Goal: Use online tool/utility: Utilize a website feature to perform a specific function

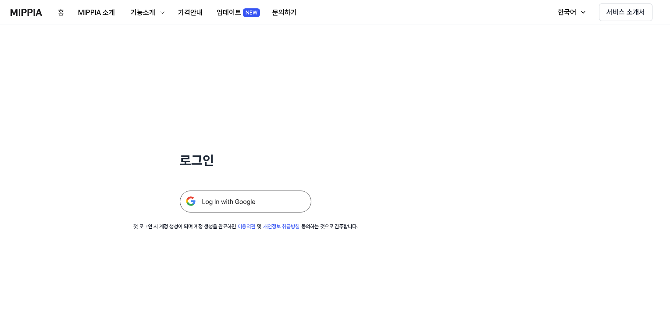
scroll to position [84, 0]
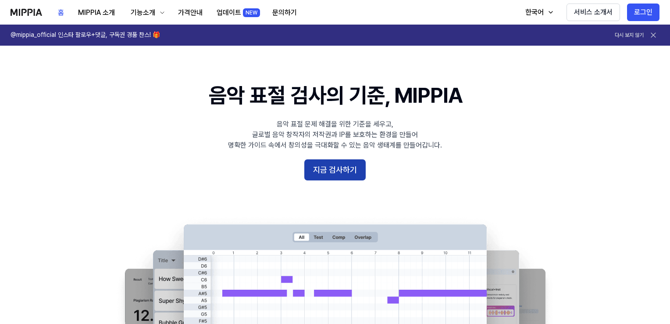
click at [326, 175] on button "지금 검사하기" at bounding box center [334, 169] width 61 height 21
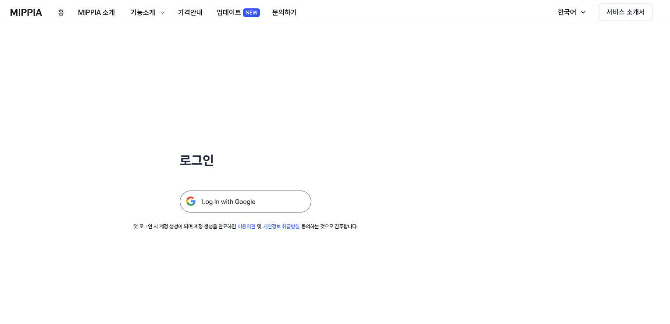
click at [232, 200] on img at bounding box center [246, 201] width 132 height 22
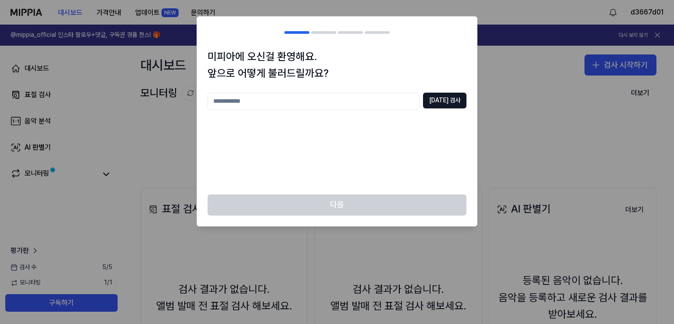
click at [287, 102] on input "text" at bounding box center [313, 102] width 212 height 18
click at [362, 197] on div "다음" at bounding box center [337, 210] width 280 height 32
click at [282, 103] on input "text" at bounding box center [313, 102] width 212 height 18
type input "*"
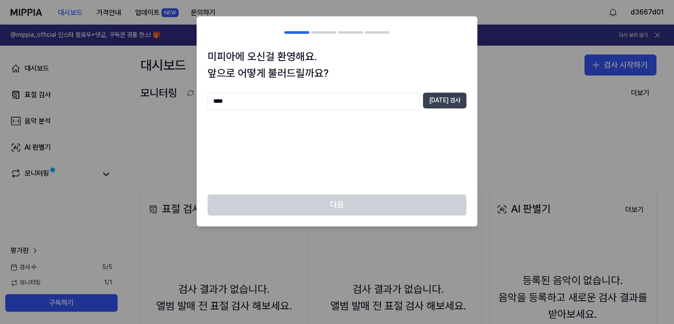
type input "****"
click at [455, 103] on button "[DATE] 검사" at bounding box center [444, 101] width 43 height 16
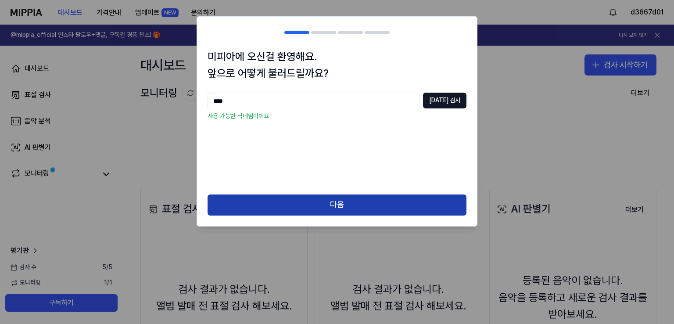
click at [341, 196] on button "다음" at bounding box center [336, 204] width 259 height 21
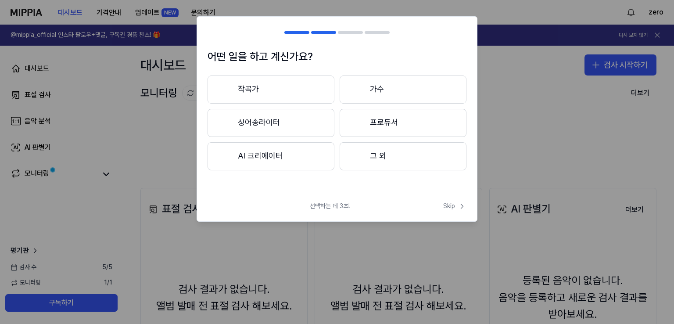
click at [277, 78] on button "작곡가" at bounding box center [270, 89] width 127 height 28
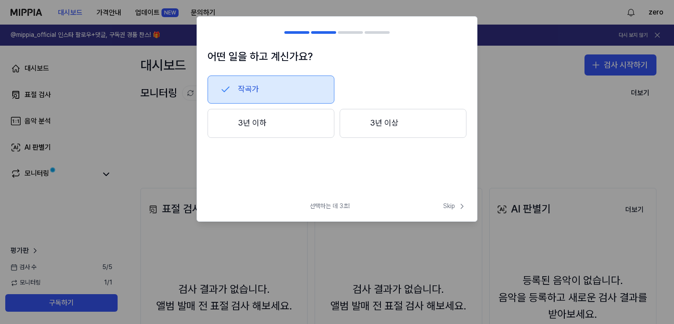
click at [258, 126] on button "3년 이하" at bounding box center [270, 123] width 127 height 29
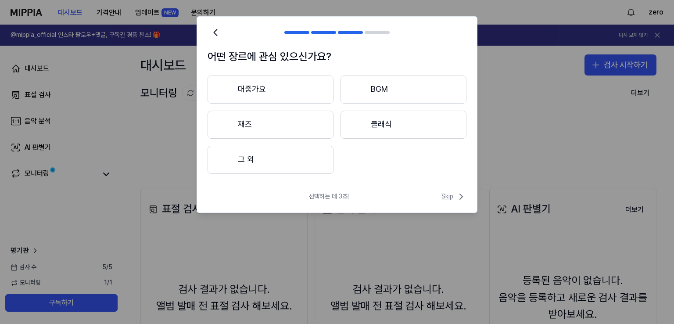
click at [456, 196] on icon at bounding box center [461, 196] width 11 height 11
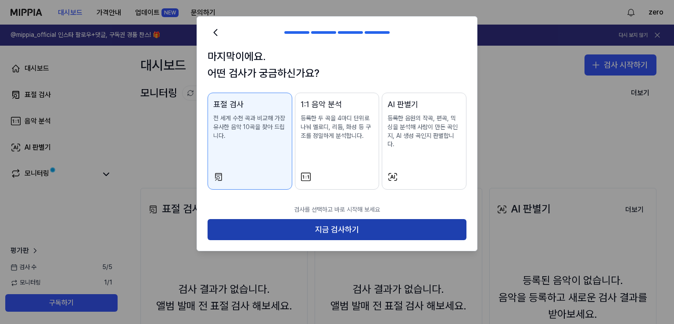
click at [349, 220] on button "지금 검사하기" at bounding box center [336, 229] width 259 height 21
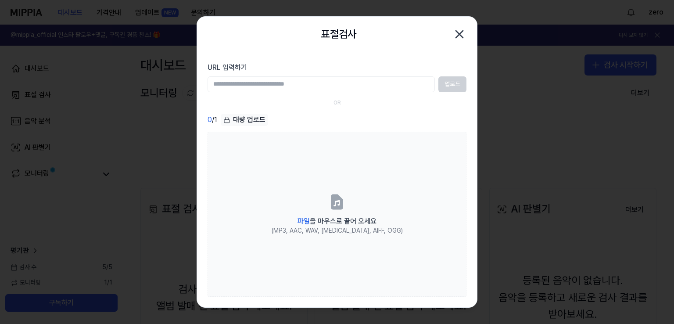
click at [282, 83] on input "URL 입력하기" at bounding box center [320, 84] width 227 height 16
click at [288, 83] on input "URL 입력하기" at bounding box center [320, 84] width 227 height 16
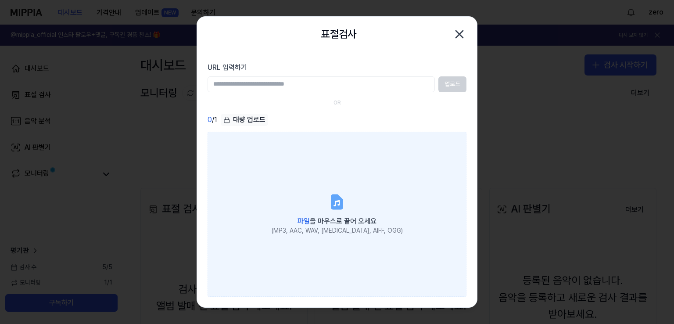
click at [371, 183] on label "파일 을 마우스로 끌어 오세요 (MP3, AAC, WAV, [MEDICAL_DATA], AIFF, OGG)" at bounding box center [336, 214] width 259 height 165
click at [0, 0] on input "파일 을 마우스로 끌어 오세요 (MP3, AAC, WAV, [MEDICAL_DATA], AIFF, OGG)" at bounding box center [0, 0] width 0 height 0
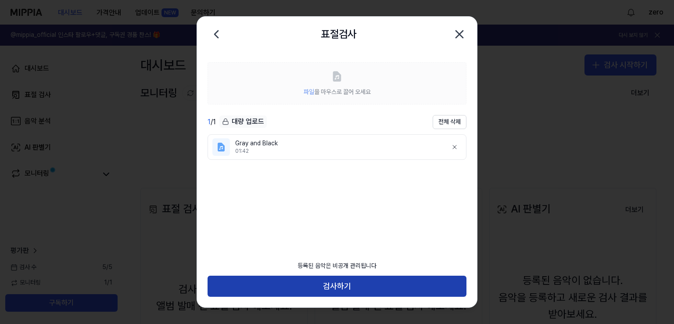
click at [338, 287] on button "검사하기" at bounding box center [336, 285] width 259 height 21
